Goal: Information Seeking & Learning: Understand process/instructions

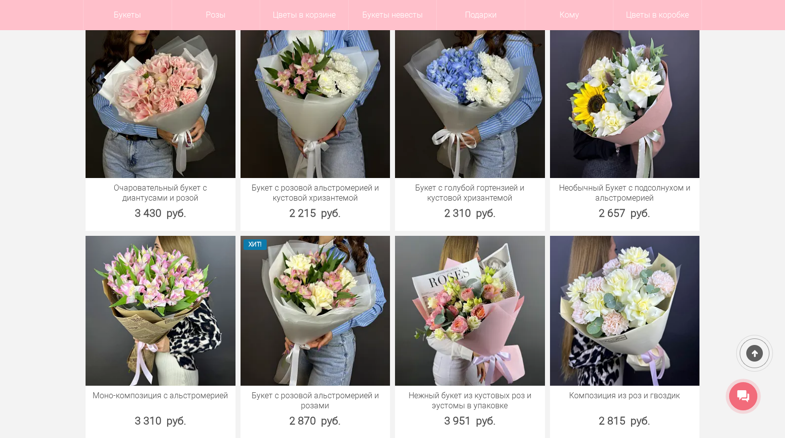
scroll to position [869, 0]
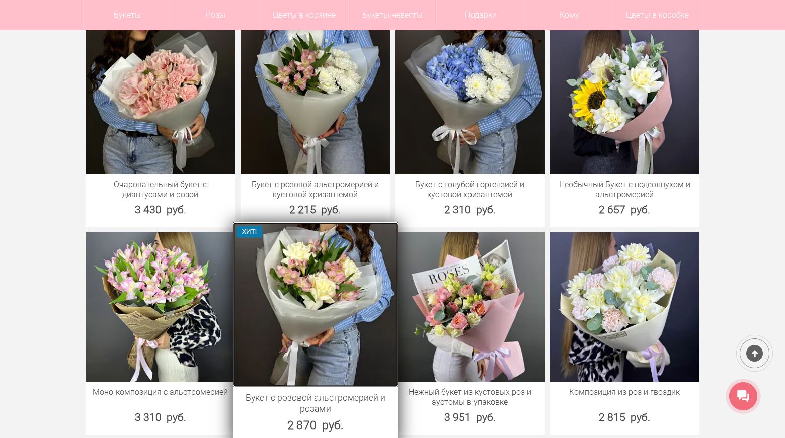
click at [308, 316] on img at bounding box center [315, 304] width 164 height 164
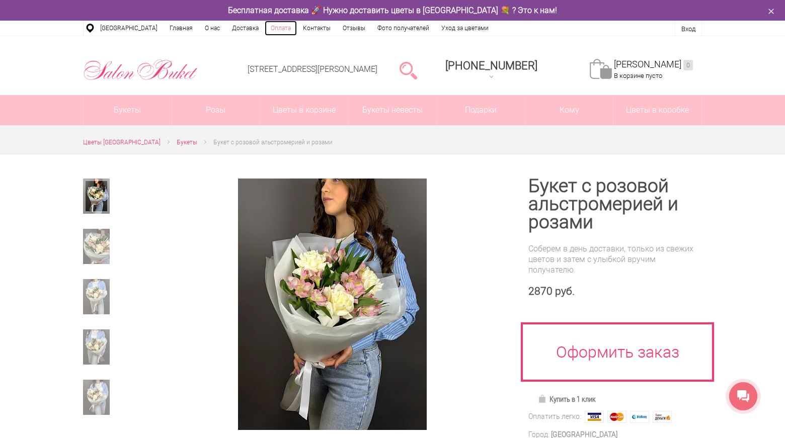
click at [274, 26] on link "Оплата" at bounding box center [281, 28] width 32 height 15
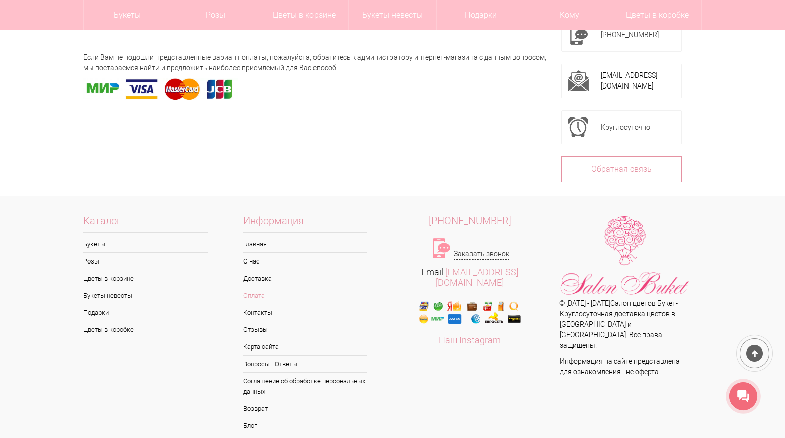
scroll to position [216, 0]
